Goal: Find specific page/section: Find specific page/section

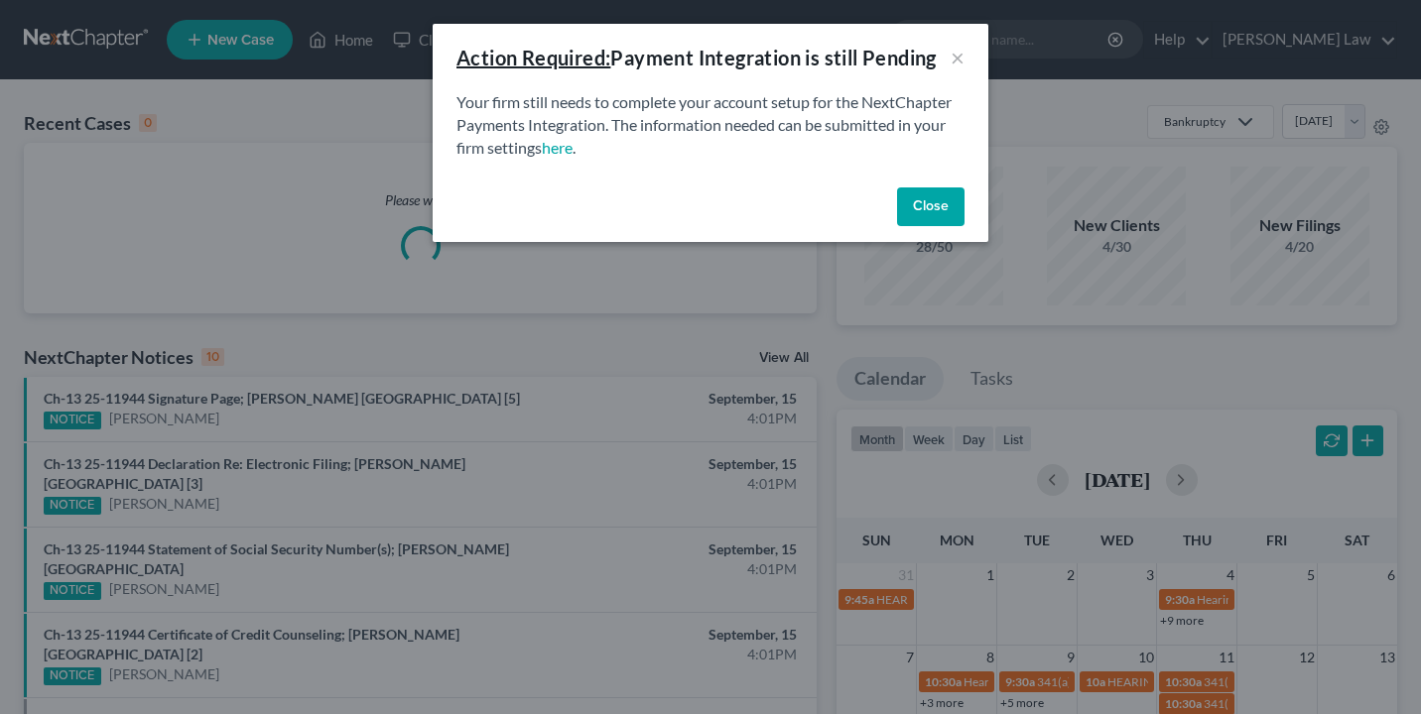
click at [936, 225] on div "Close" at bounding box center [711, 211] width 556 height 63
click at [936, 220] on button "Close" at bounding box center [930, 207] width 67 height 40
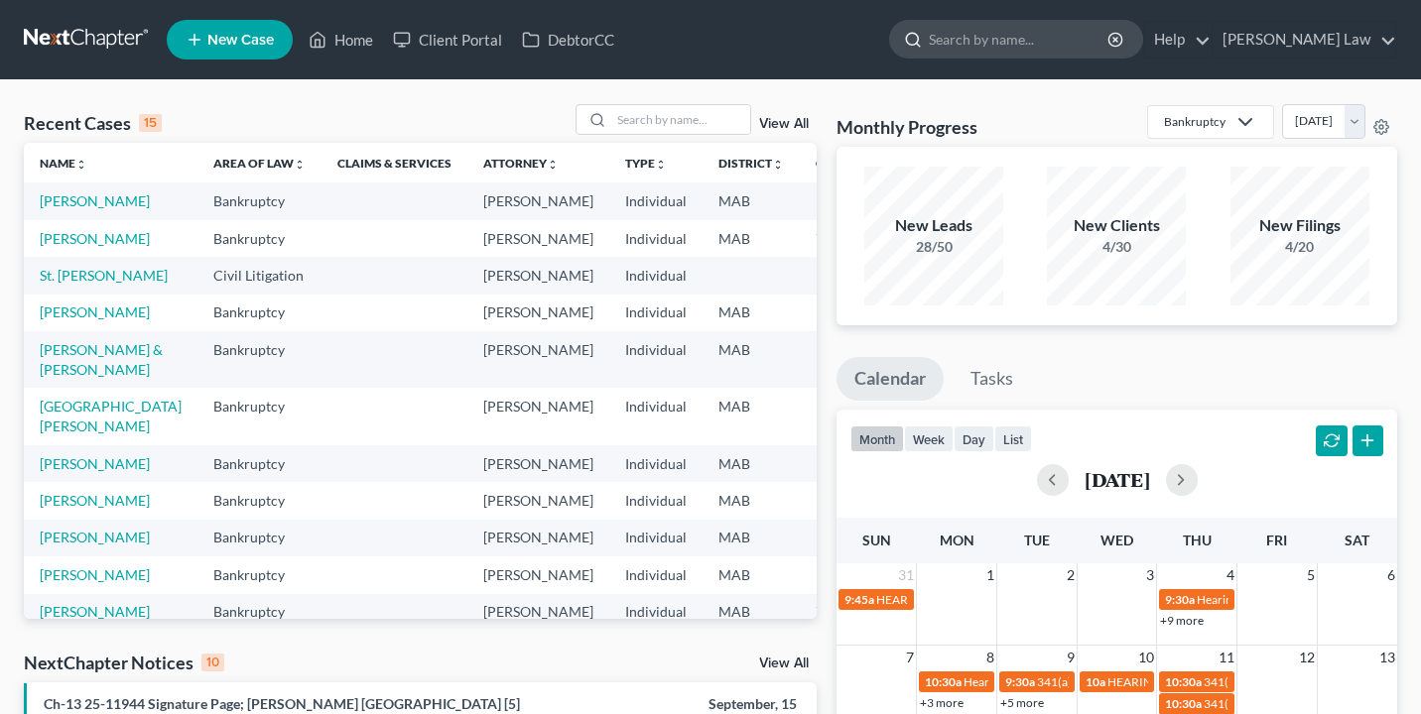
click at [1024, 43] on input "search" at bounding box center [1020, 39] width 182 height 37
type input "[PERSON_NAME]"
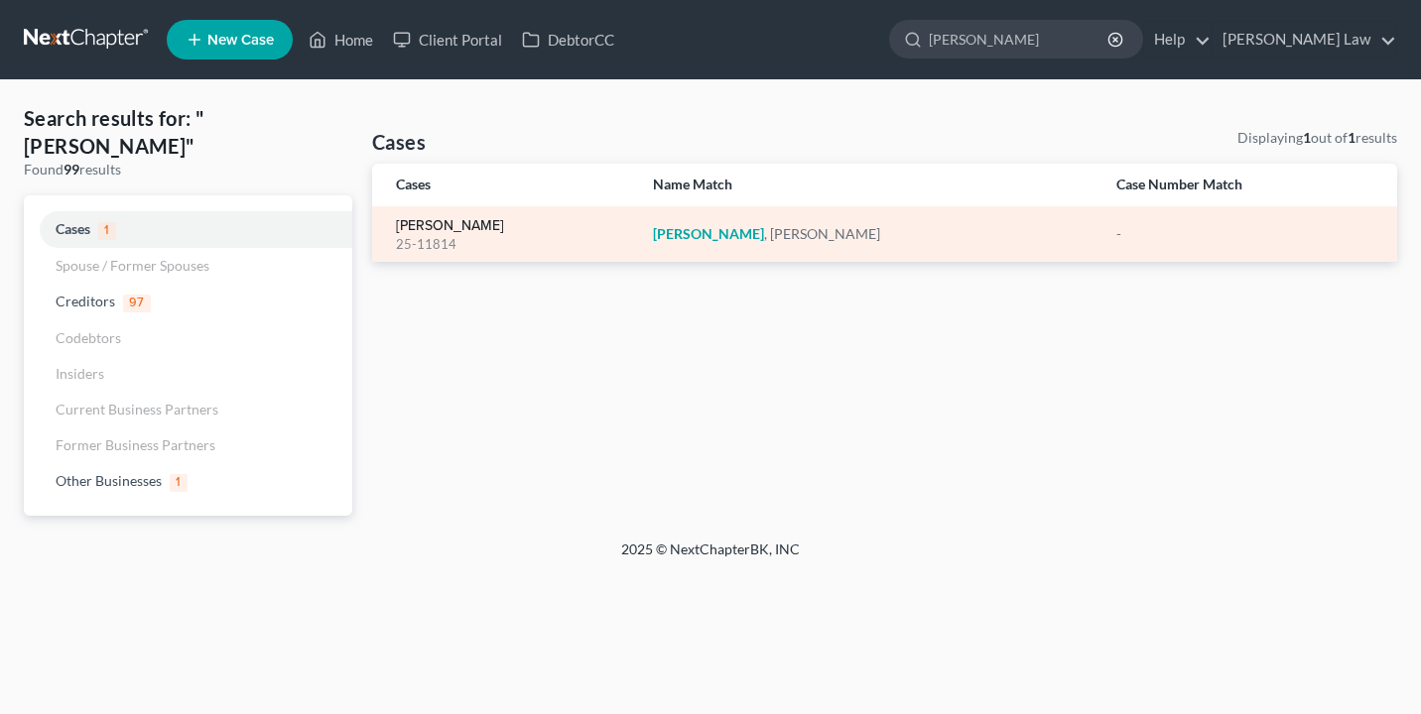
click at [451, 230] on link "[PERSON_NAME]" at bounding box center [450, 226] width 108 height 14
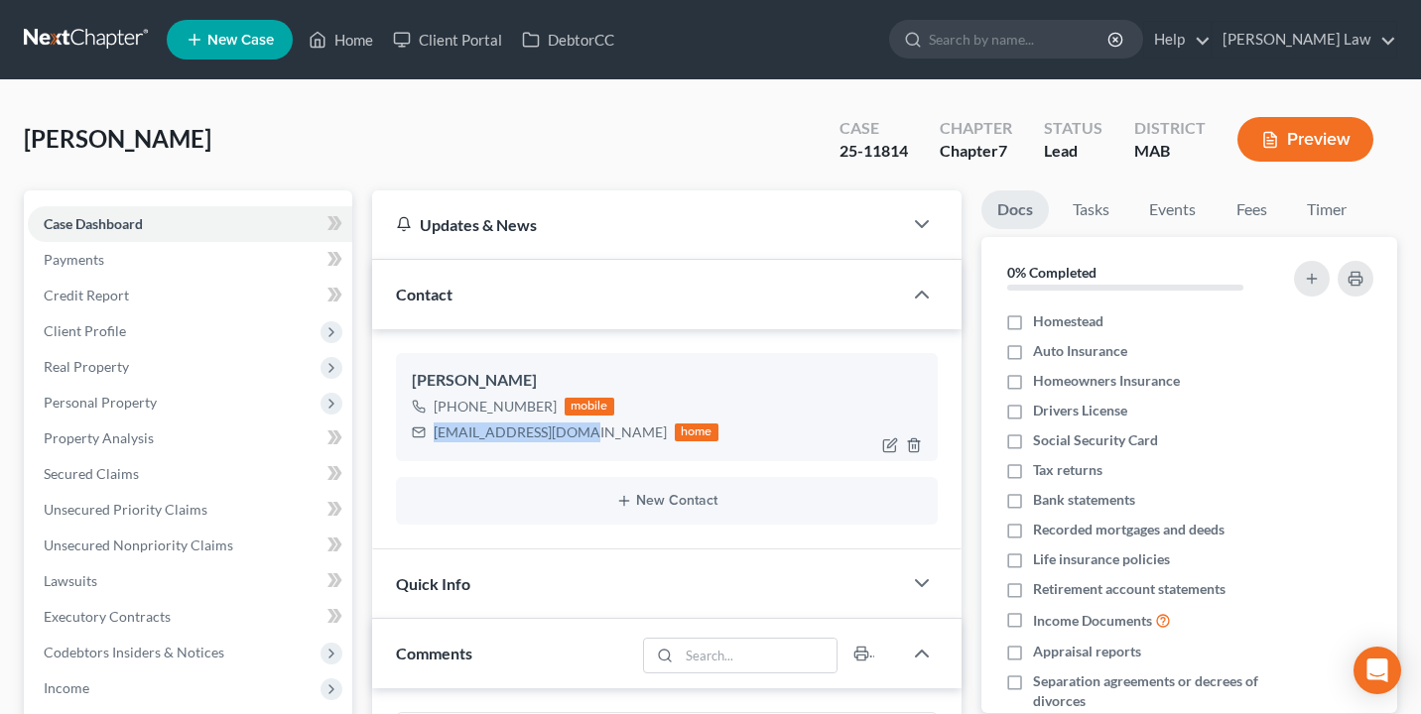
drag, startPoint x: 576, startPoint y: 431, endPoint x: 432, endPoint y: 432, distance: 144.8
click at [432, 432] on div "[EMAIL_ADDRESS][DOMAIN_NAME] home" at bounding box center [565, 433] width 307 height 26
copy div "[EMAIL_ADDRESS][DOMAIN_NAME]"
click at [1110, 30] on input "search" at bounding box center [1020, 39] width 182 height 37
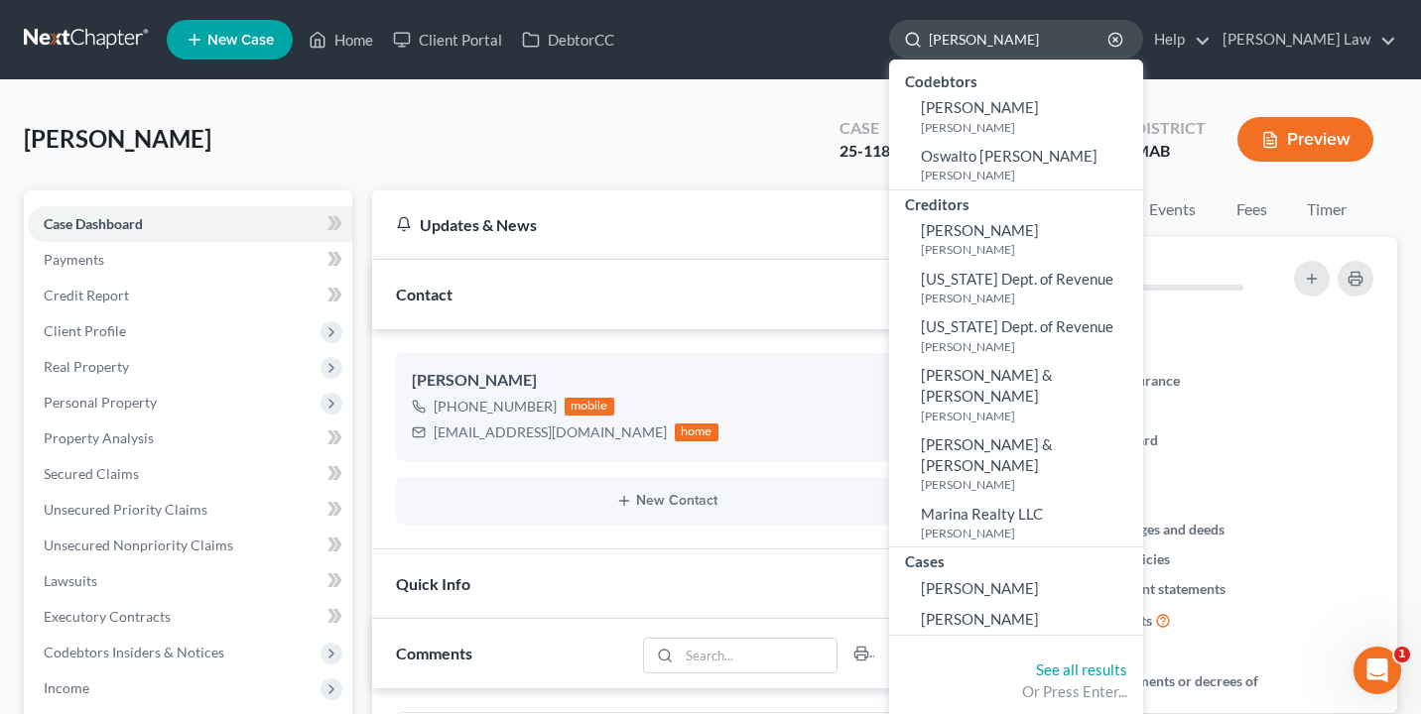
type input "[PERSON_NAME]"
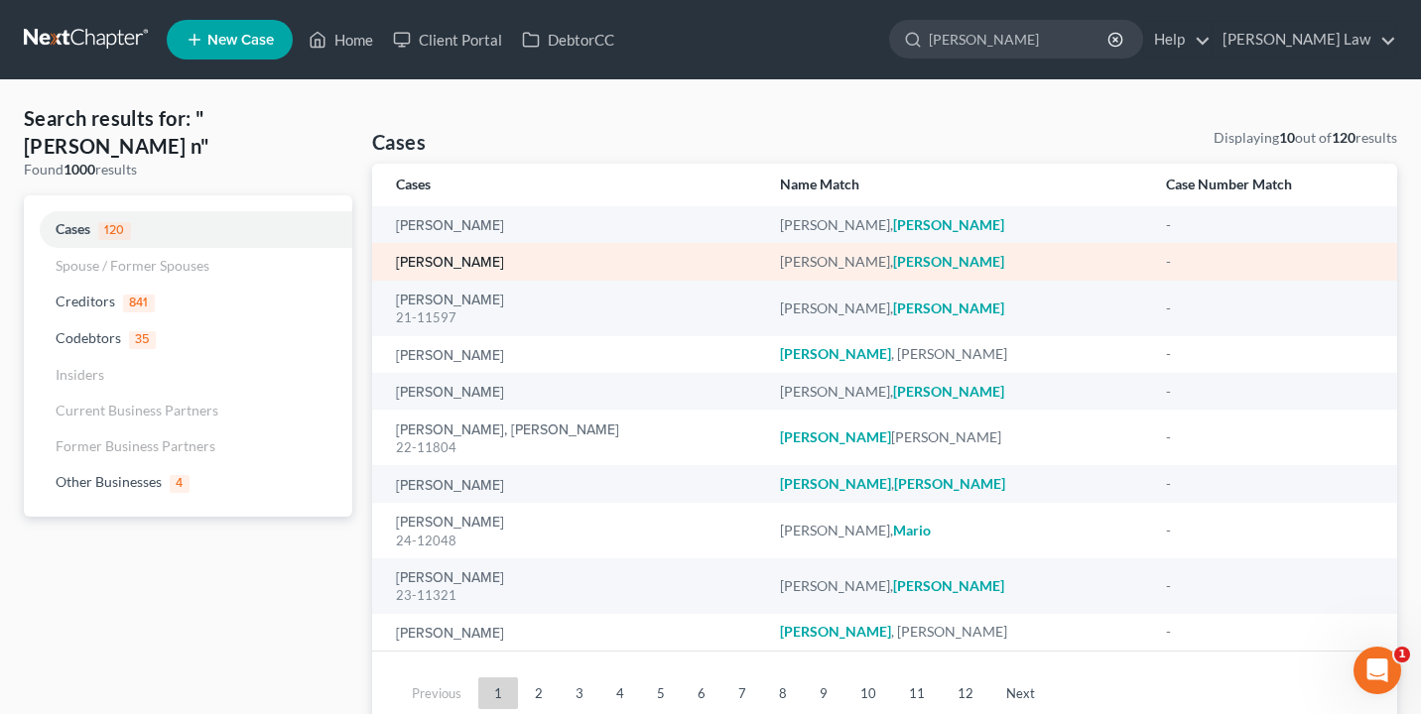
click at [420, 270] on link "[PERSON_NAME]" at bounding box center [450, 263] width 108 height 14
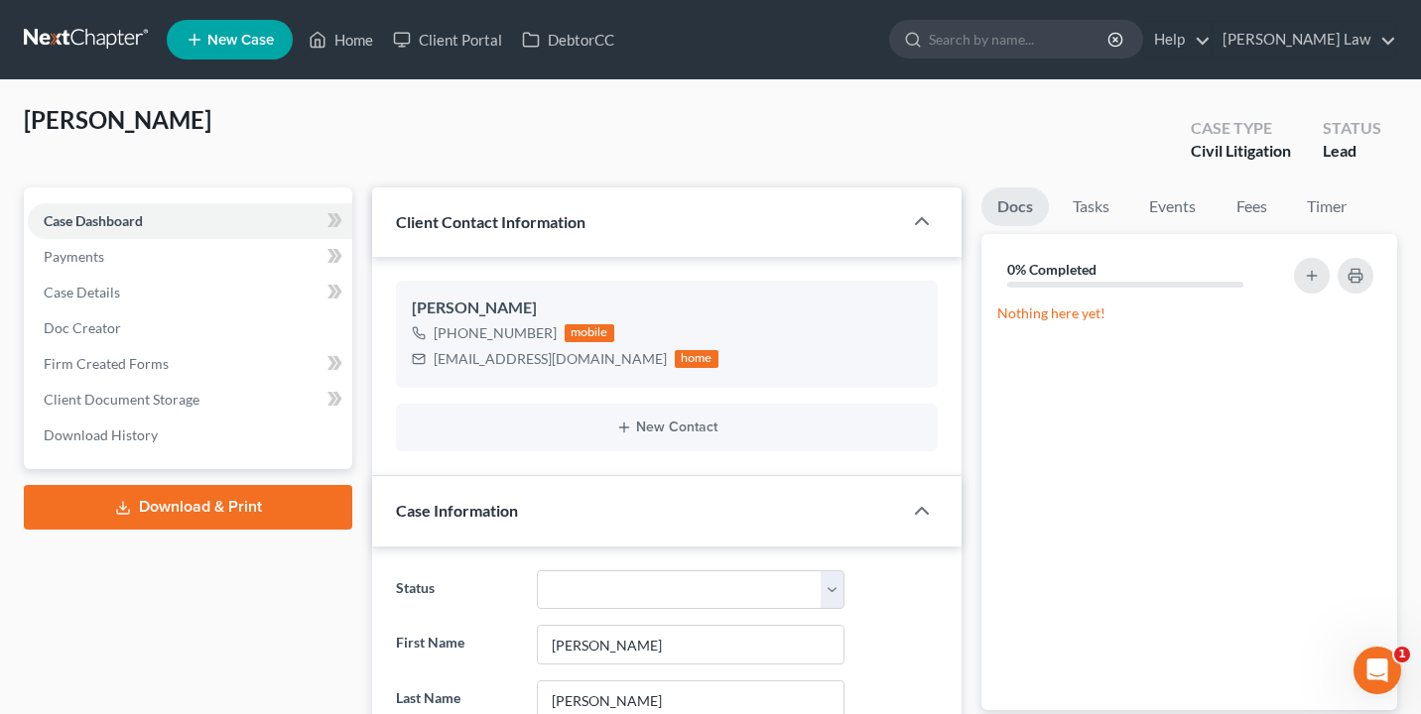
scroll to position [44, 0]
click at [1244, 218] on link "Fees" at bounding box center [1250, 206] width 63 height 39
